Goal: Use online tool/utility: Use online tool/utility

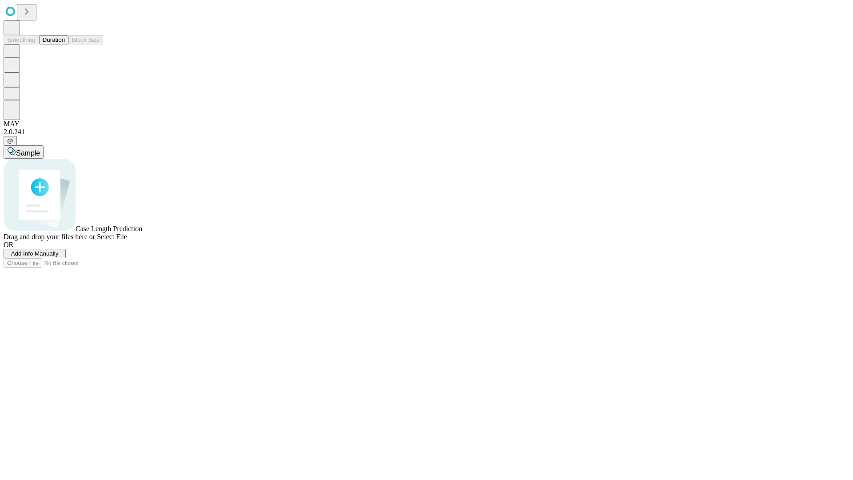
click at [65, 44] on button "Duration" at bounding box center [53, 39] width 29 height 9
click at [59, 257] on span "Add Info Manually" at bounding box center [35, 253] width 48 height 7
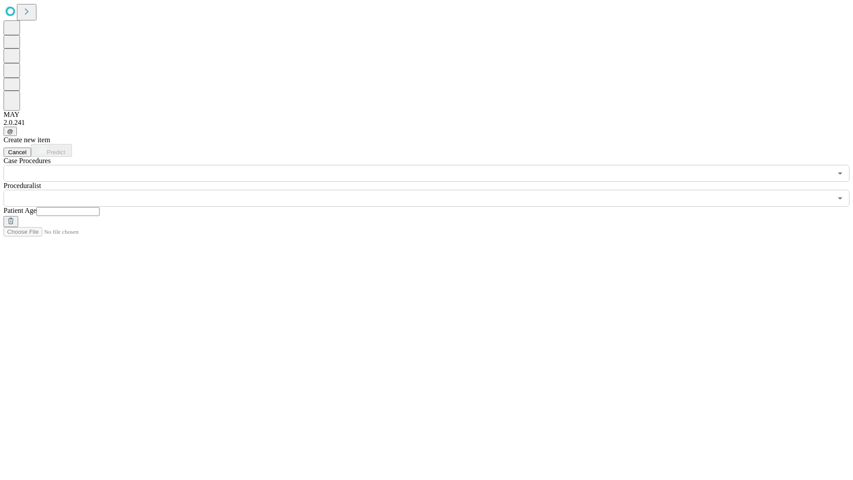
click at [100, 207] on input "text" at bounding box center [67, 211] width 63 height 9
type input "**"
click at [433, 190] on input "text" at bounding box center [418, 198] width 829 height 17
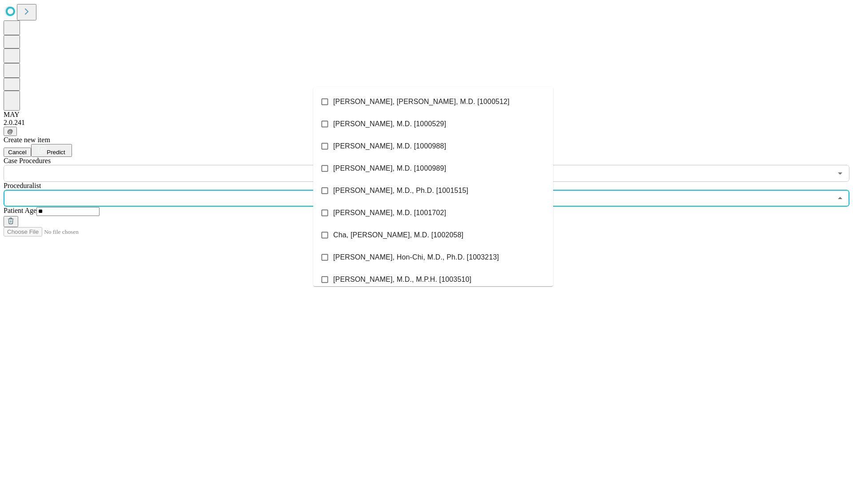
click at [433, 102] on li "[PERSON_NAME], [PERSON_NAME], M.D. [1000512]" at bounding box center [433, 102] width 240 height 22
click at [187, 165] on input "text" at bounding box center [418, 173] width 829 height 17
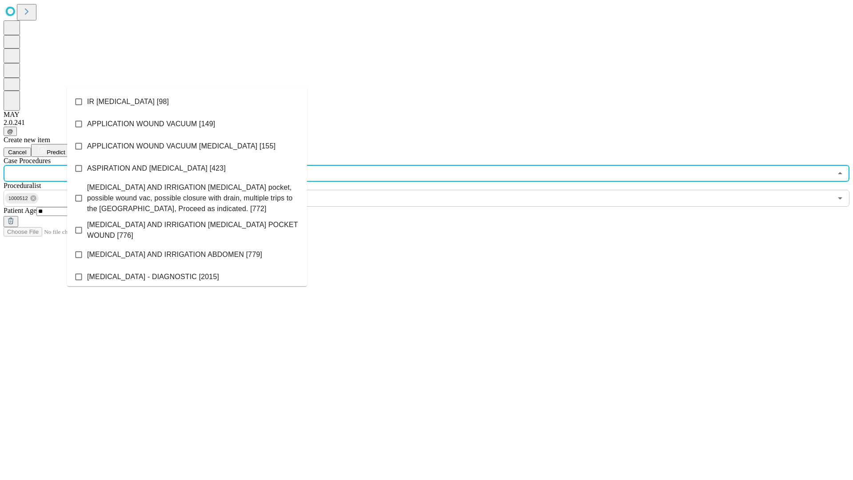
click at [187, 102] on li "IR [MEDICAL_DATA] [98]" at bounding box center [187, 102] width 240 height 22
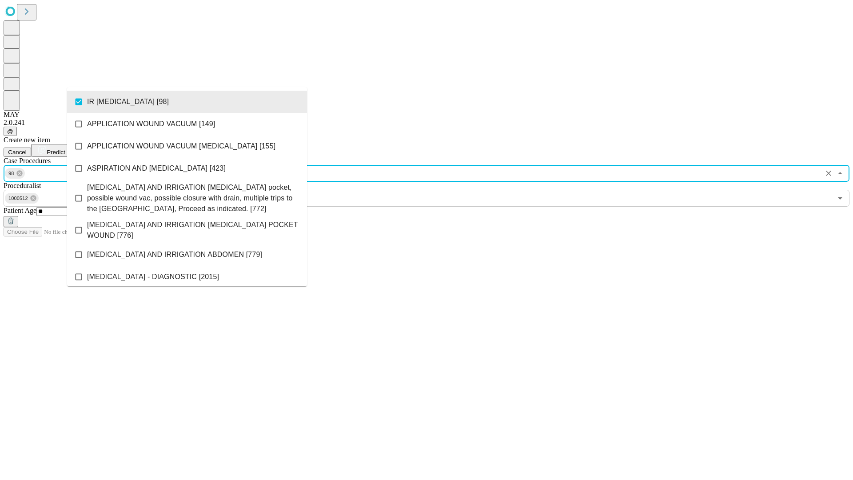
click at [65, 149] on span "Predict" at bounding box center [56, 152] width 18 height 7
